Goal: Task Accomplishment & Management: Manage account settings

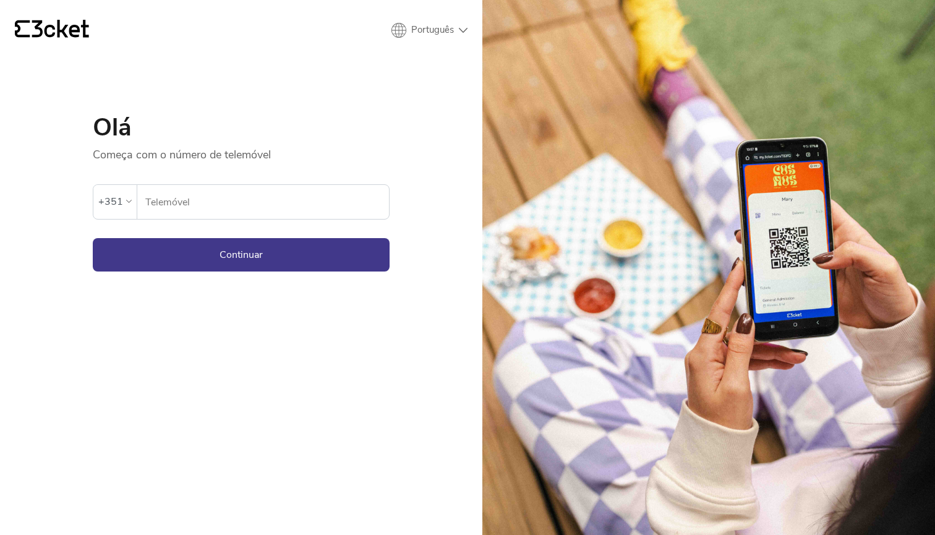
click at [200, 210] on input "Telemóvel" at bounding box center [267, 202] width 244 height 34
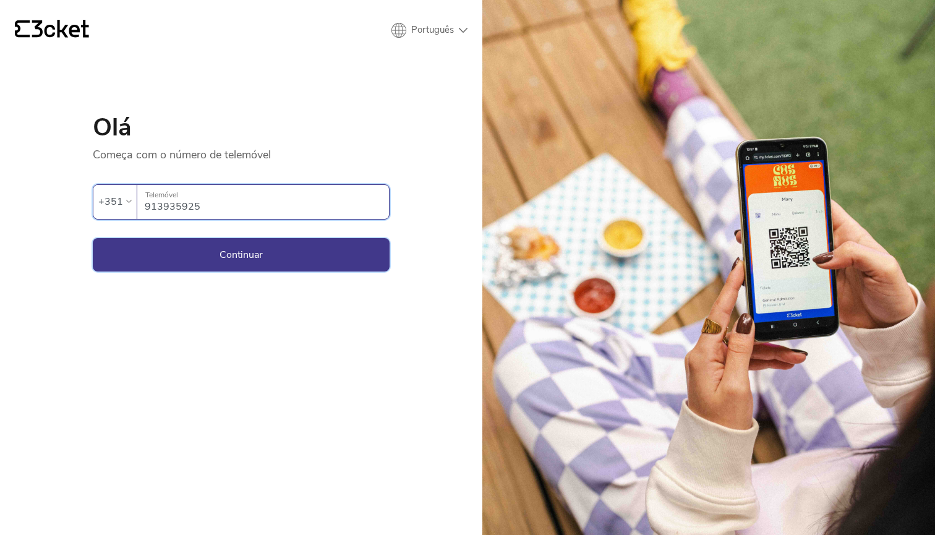
type input "913935925"
click at [208, 256] on button "Continuar" at bounding box center [241, 254] width 297 height 33
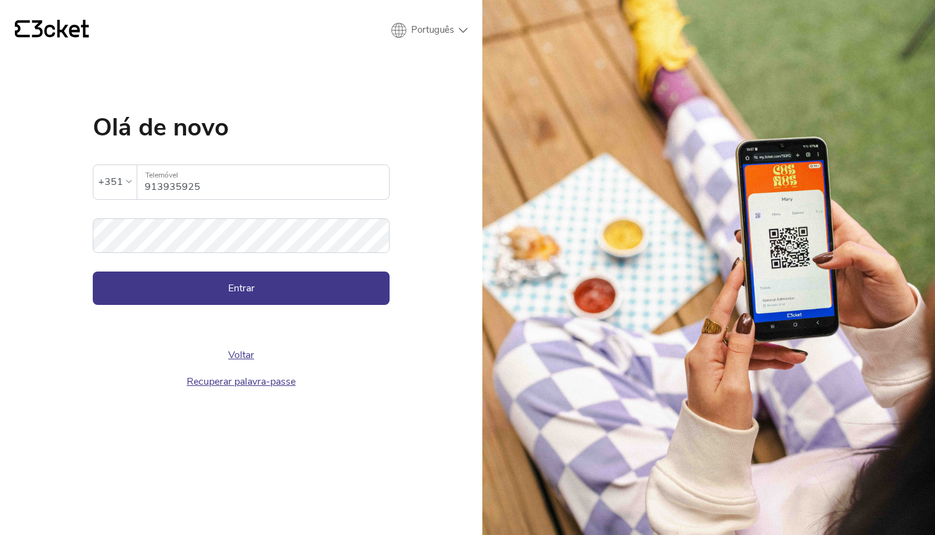
type input "3cket"
click at [239, 289] on button "Entrar" at bounding box center [241, 287] width 297 height 33
click at [184, 178] on input "3cket" at bounding box center [267, 182] width 244 height 34
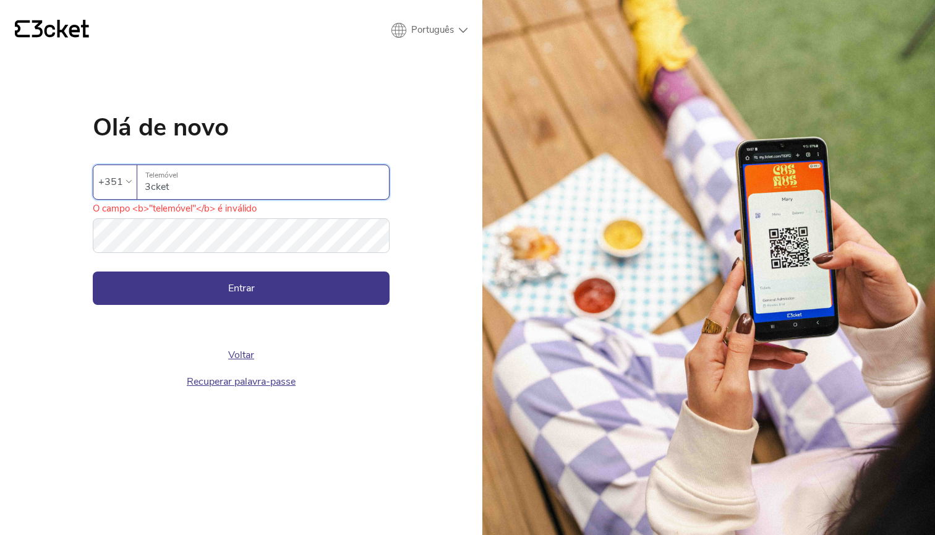
click at [184, 184] on input "3cket" at bounding box center [267, 182] width 244 height 34
click at [167, 185] on input "3cket" at bounding box center [267, 182] width 244 height 34
click at [156, 185] on input "3cket" at bounding box center [267, 182] width 244 height 34
click at [163, 185] on input "3cket" at bounding box center [267, 182] width 244 height 34
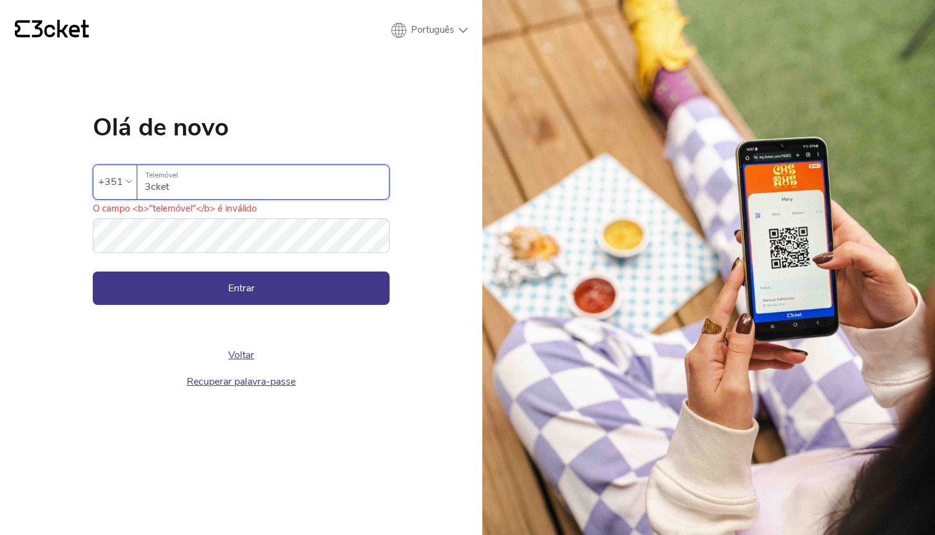
click at [172, 185] on input "3cket" at bounding box center [267, 182] width 244 height 34
click at [207, 192] on input "3cket" at bounding box center [267, 182] width 244 height 34
click at [201, 187] on input "3cket" at bounding box center [267, 182] width 244 height 34
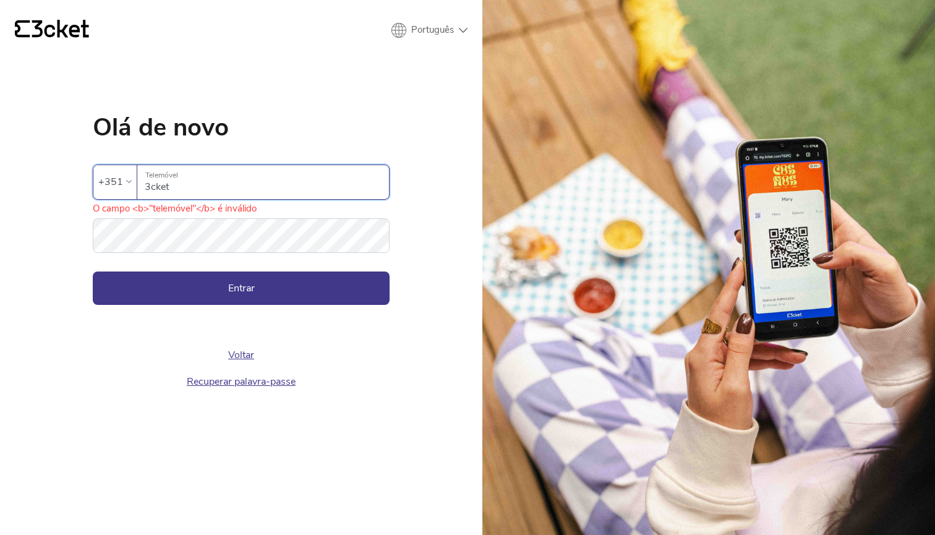
click at [201, 187] on input "3cket" at bounding box center [267, 182] width 244 height 34
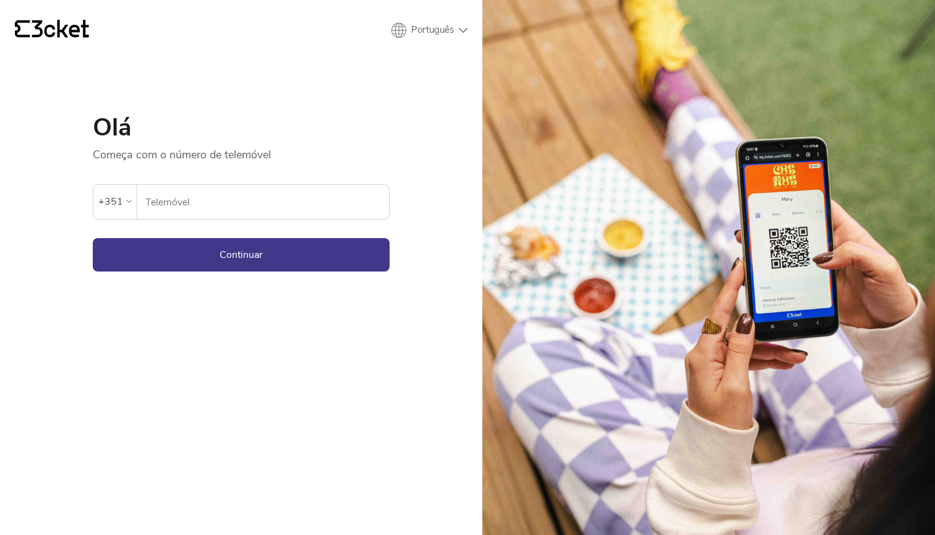
click at [156, 201] on input "Telemóvel" at bounding box center [267, 202] width 244 height 34
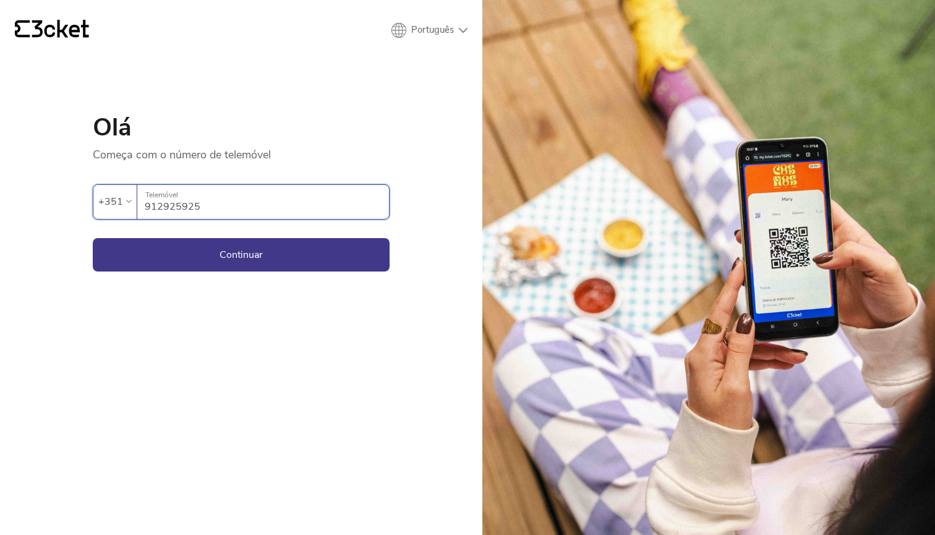
click at [164, 210] on input "912925925" at bounding box center [267, 202] width 244 height 34
click at [174, 210] on input "913925925" at bounding box center [267, 202] width 244 height 34
type input "913935925"
click at [190, 255] on button "Continuar" at bounding box center [241, 254] width 297 height 33
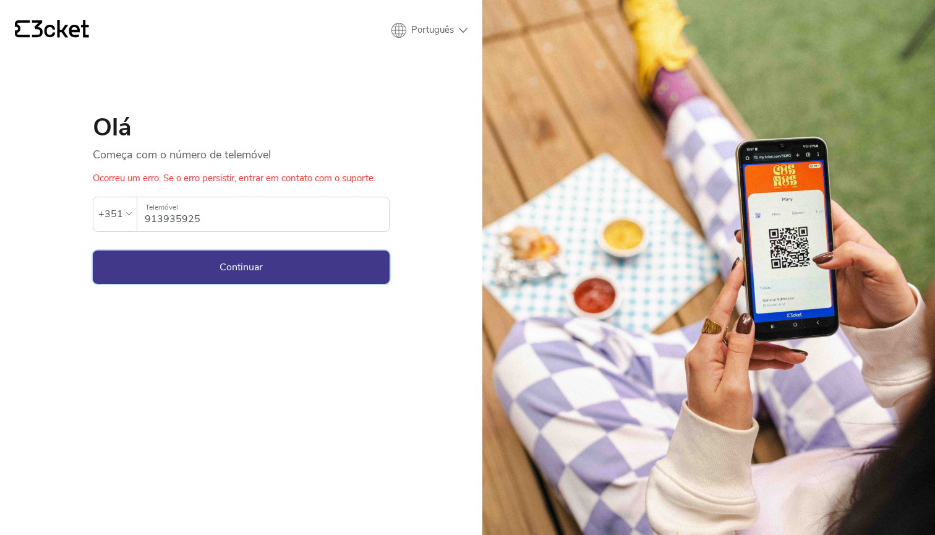
click at [210, 274] on button "Continuar" at bounding box center [241, 266] width 297 height 33
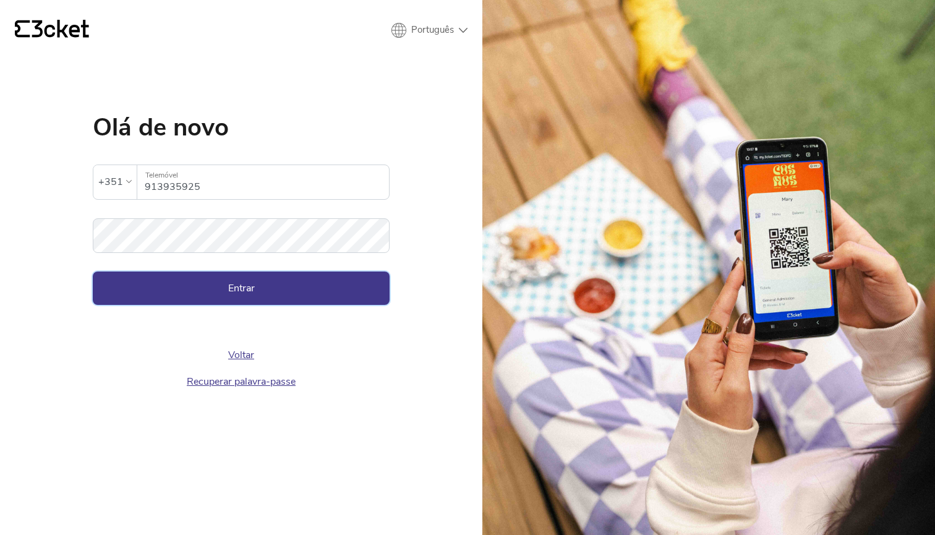
click at [187, 288] on button "Entrar" at bounding box center [241, 287] width 297 height 33
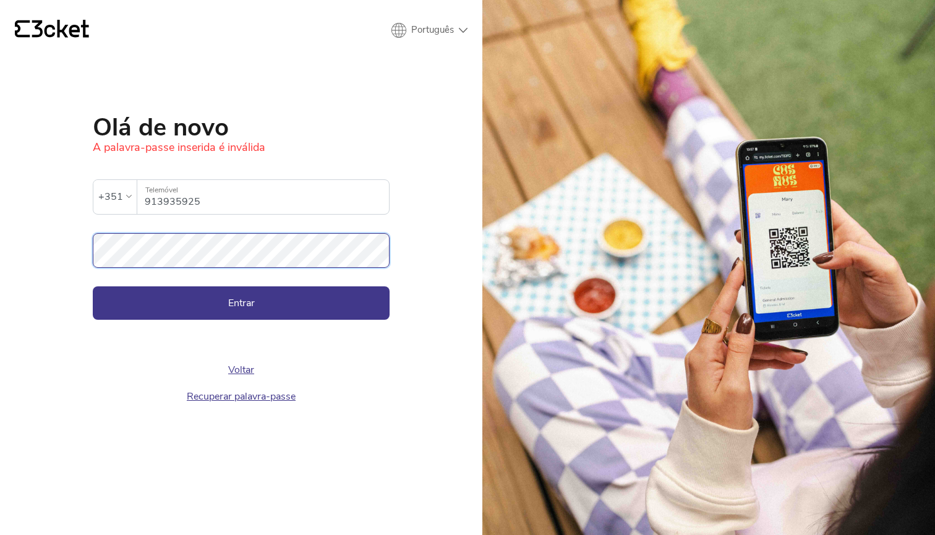
click at [241, 302] on button "Entrar" at bounding box center [241, 302] width 297 height 33
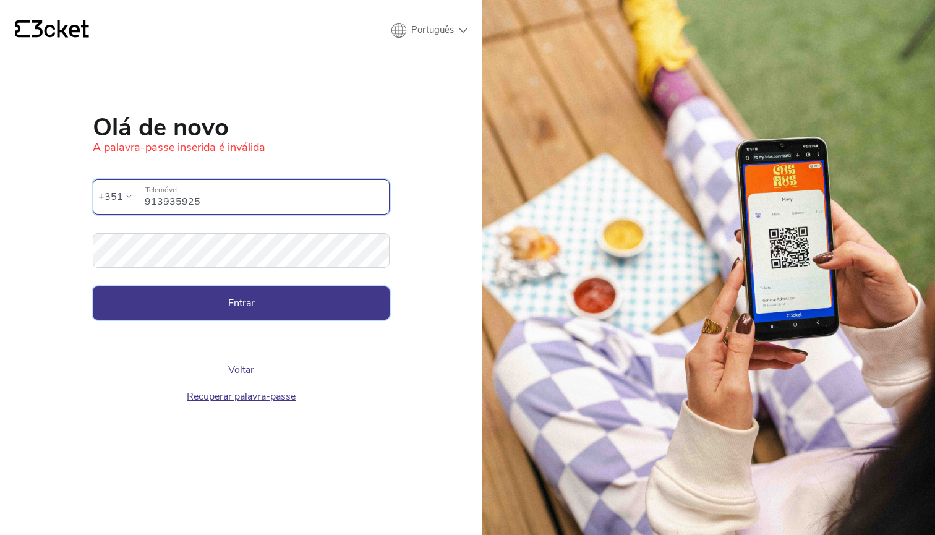
click at [180, 306] on button "Entrar" at bounding box center [241, 302] width 297 height 33
click at [228, 400] on link "Recuperar palavra-passe" at bounding box center [241, 396] width 109 height 14
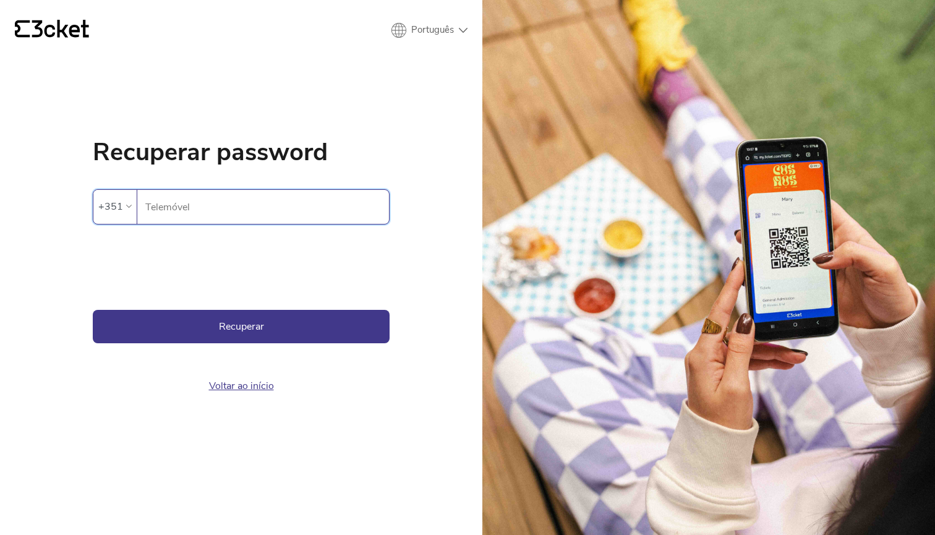
click at [153, 207] on input "Telemóvel" at bounding box center [267, 207] width 244 height 34
type input "913935925"
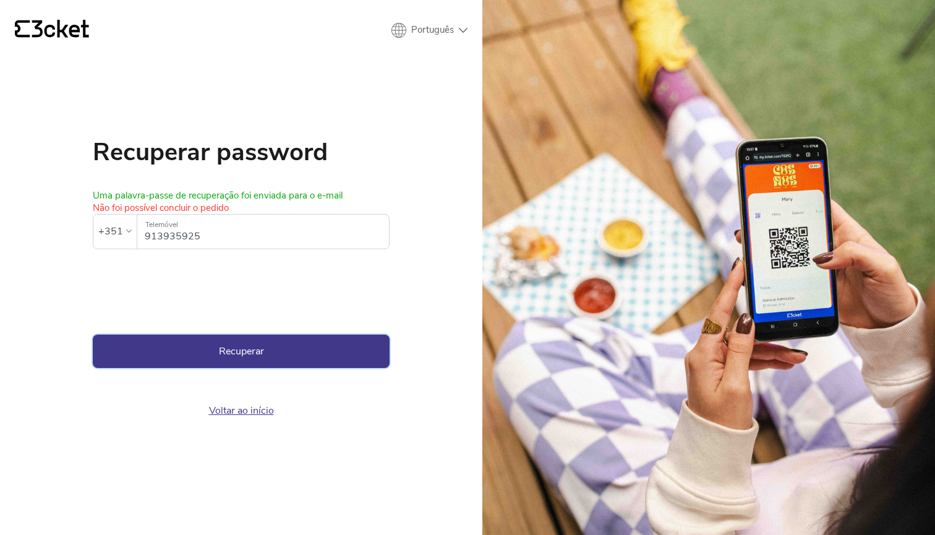
click at [181, 347] on button "Recuperar" at bounding box center [241, 350] width 297 height 33
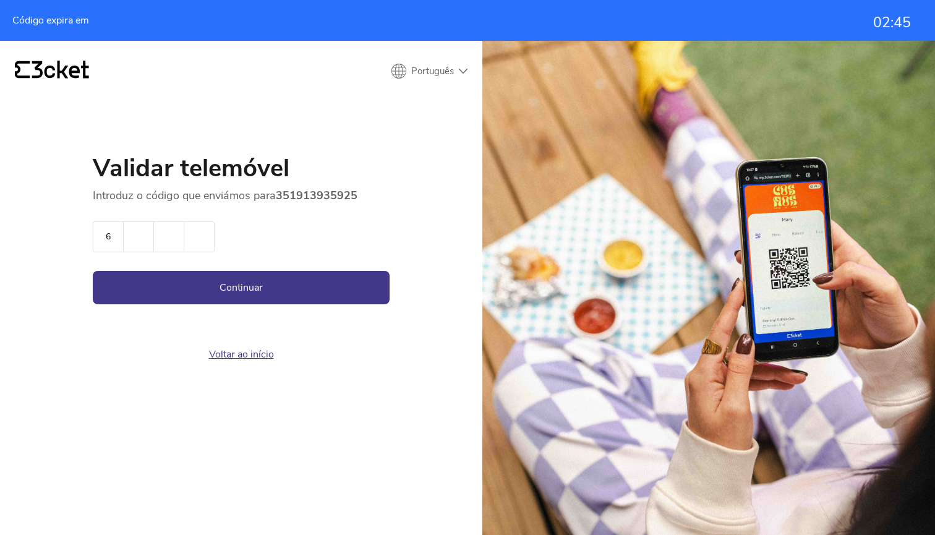
type input "6"
type input "2"
type input "5"
type input "2"
click at [216, 290] on button "Continuar" at bounding box center [241, 287] width 297 height 33
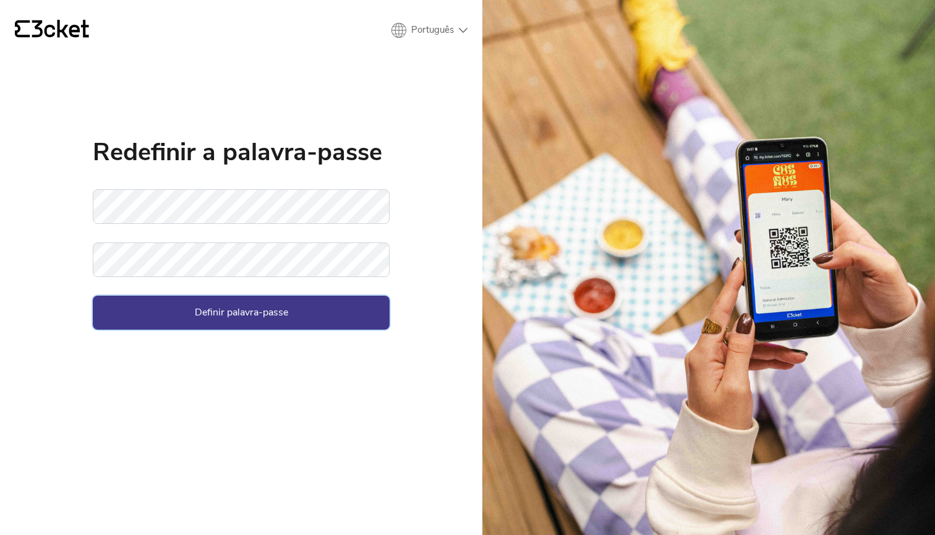
click at [203, 315] on button "Definir palavra-passe" at bounding box center [241, 311] width 297 height 33
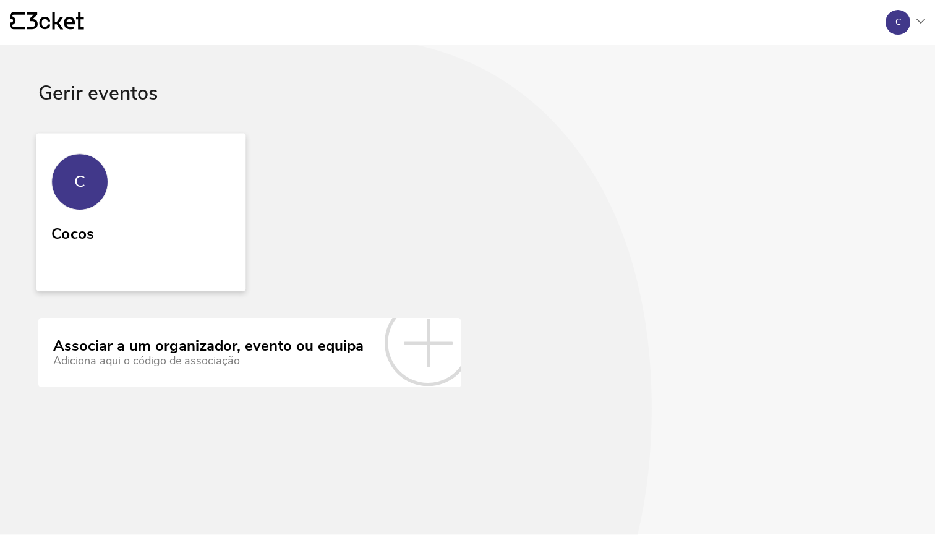
click at [190, 177] on link "C Cocos" at bounding box center [141, 212] width 210 height 158
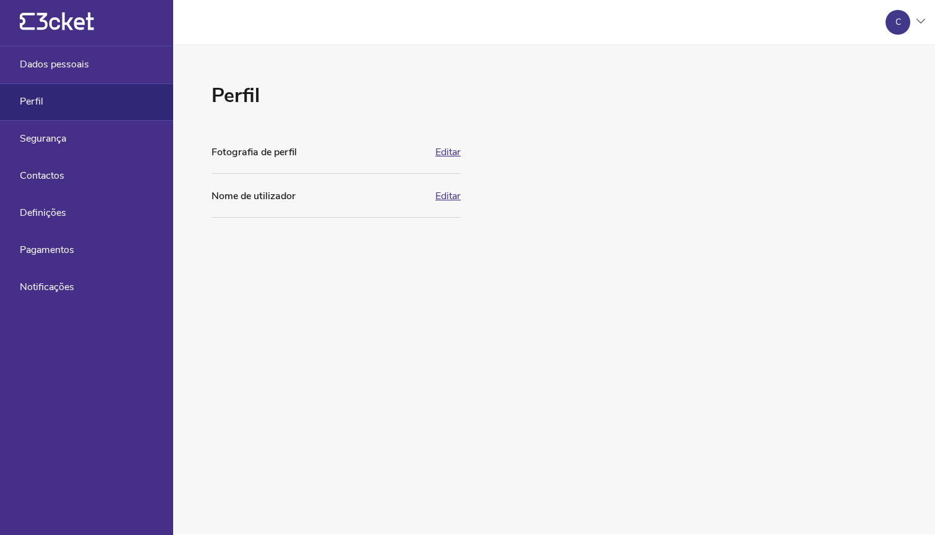
click at [447, 151] on button "Editar" at bounding box center [447, 151] width 25 height 11
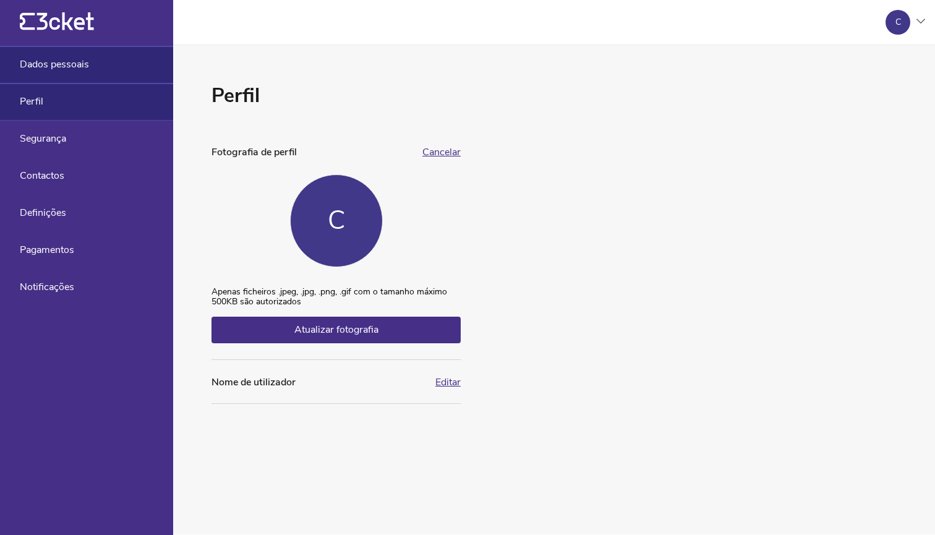
click at [77, 69] on span "Dados pessoais" at bounding box center [54, 64] width 69 height 11
